Goal: Communication & Community: Answer question/provide support

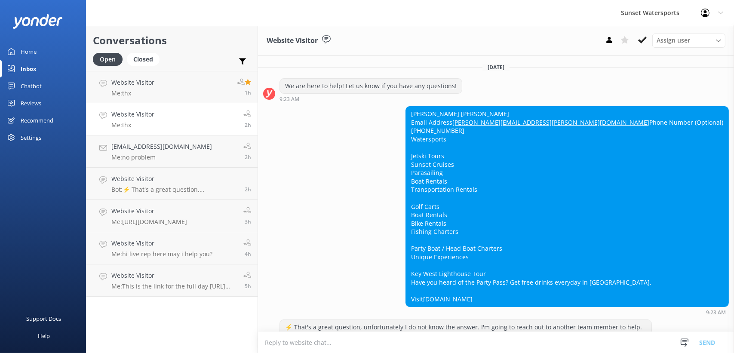
scroll to position [3071, 0]
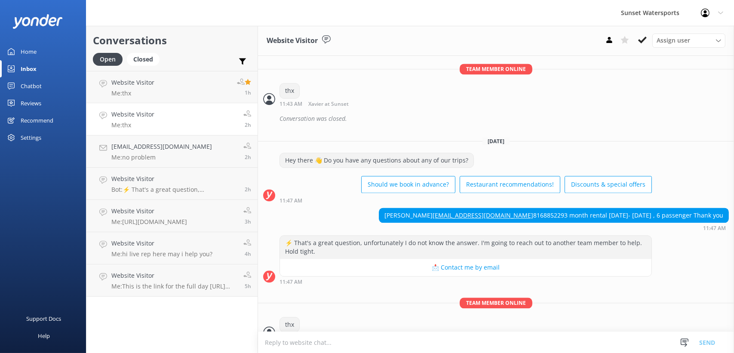
scroll to position [3071, 0]
